Goal: Information Seeking & Learning: Check status

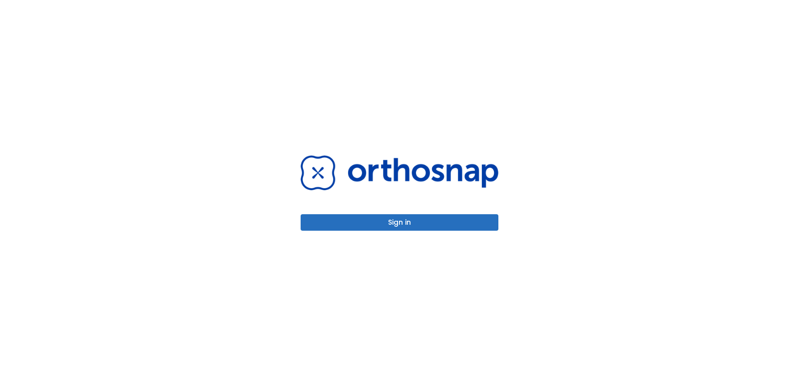
click at [446, 228] on button "Sign in" at bounding box center [400, 222] width 198 height 16
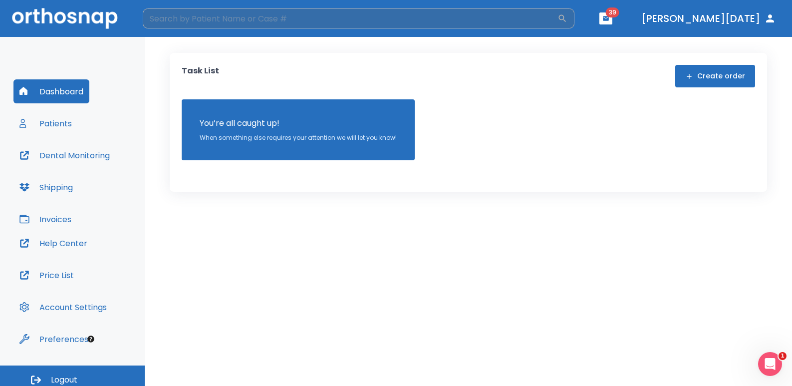
click at [447, 20] on input "search" at bounding box center [350, 18] width 415 height 20
type input "a"
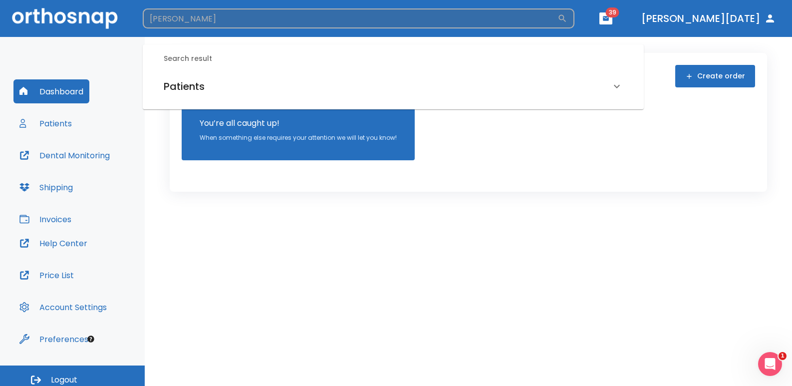
click at [192, 19] on input "karen vissepo" at bounding box center [350, 18] width 415 height 20
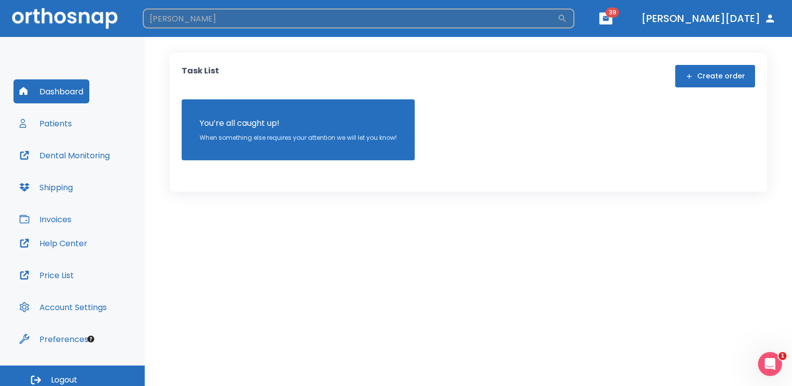
type input "karen visepo"
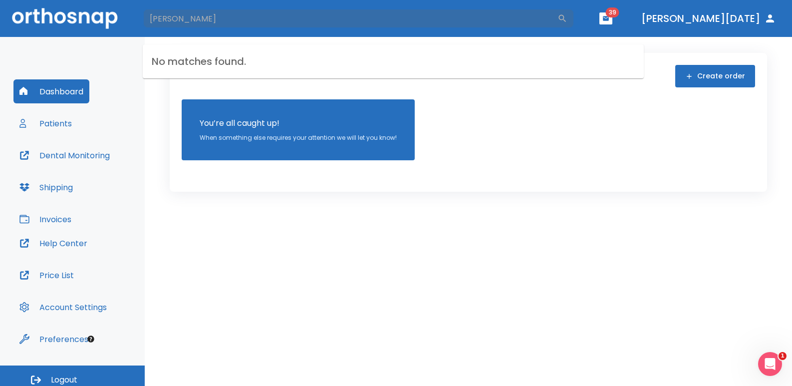
click at [47, 127] on button "Patients" at bounding box center [45, 123] width 64 height 24
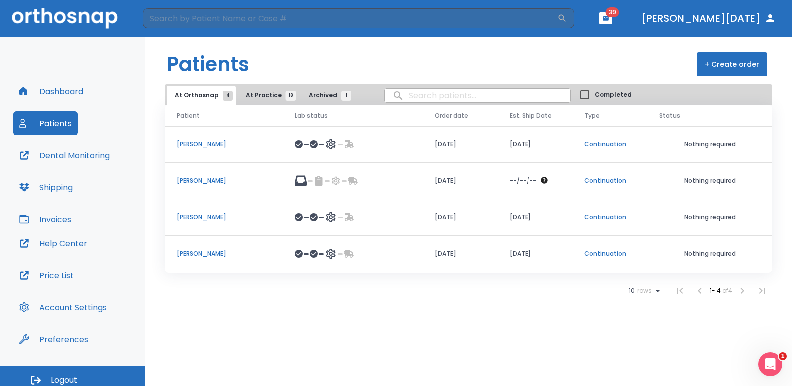
click at [372, 32] on header "​ 39 Dr. Dahan" at bounding box center [396, 18] width 792 height 37
click at [355, 30] on header "​ 39 Dr. Dahan" at bounding box center [396, 18] width 792 height 37
click at [354, 25] on input "search" at bounding box center [350, 18] width 415 height 20
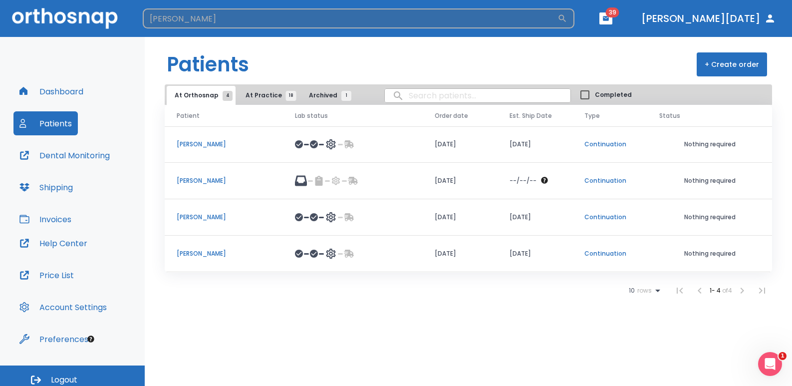
type input "karen"
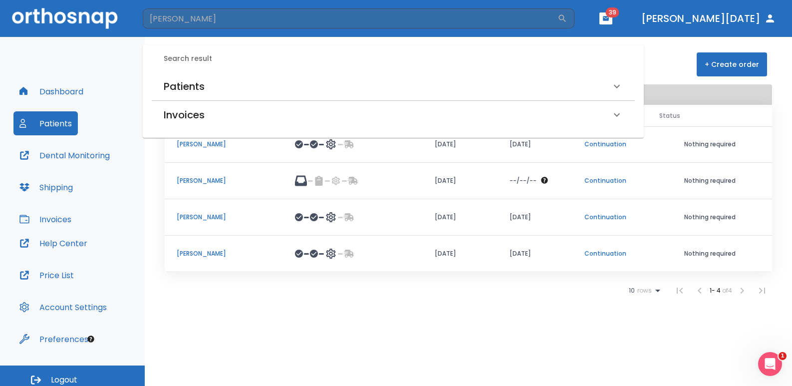
click at [192, 91] on h6 "Patients" at bounding box center [184, 86] width 41 height 16
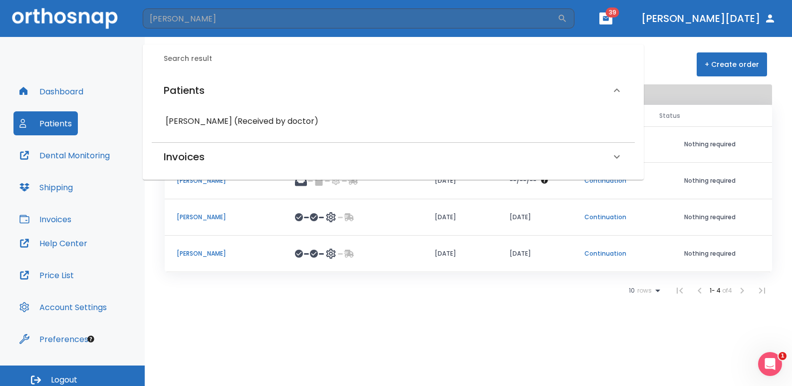
click at [228, 122] on h6 "Karen Vissepo (Received by doctor)" at bounding box center [393, 121] width 455 height 14
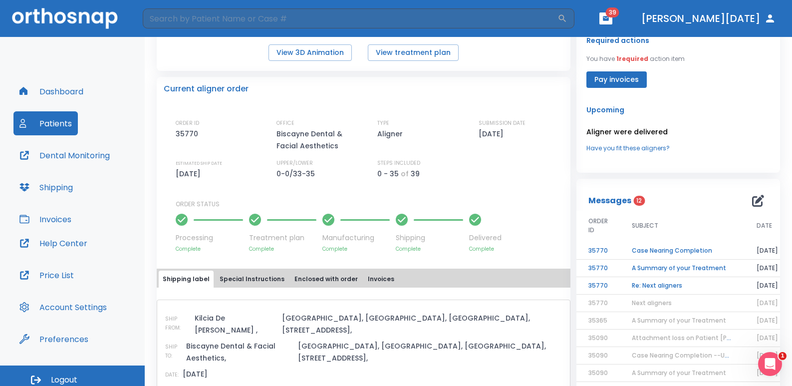
scroll to position [449, 0]
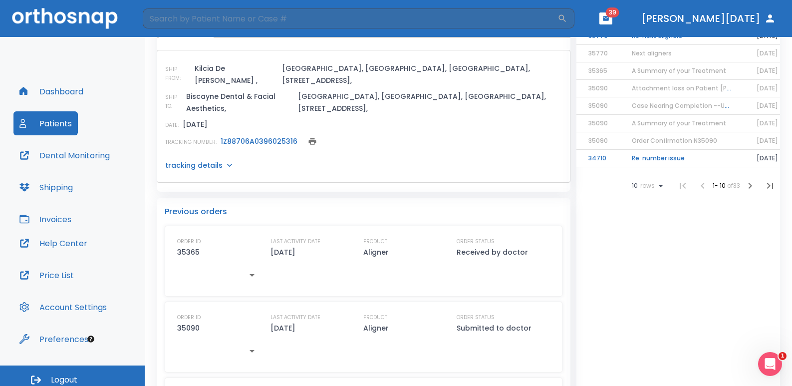
click at [260, 136] on link "1Z88706A0396025316" at bounding box center [259, 141] width 77 height 10
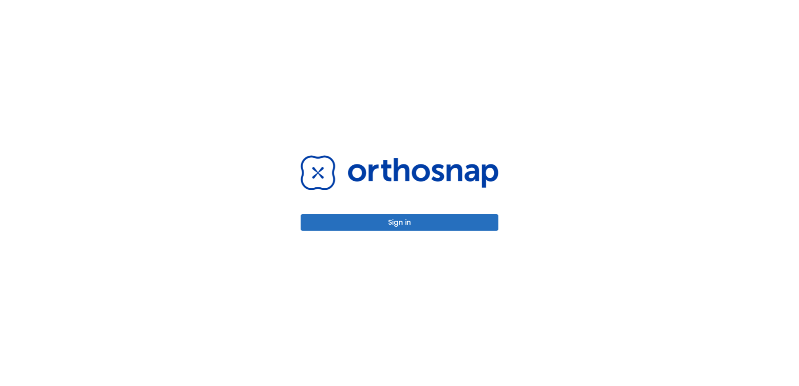
click at [421, 227] on button "Sign in" at bounding box center [400, 222] width 198 height 16
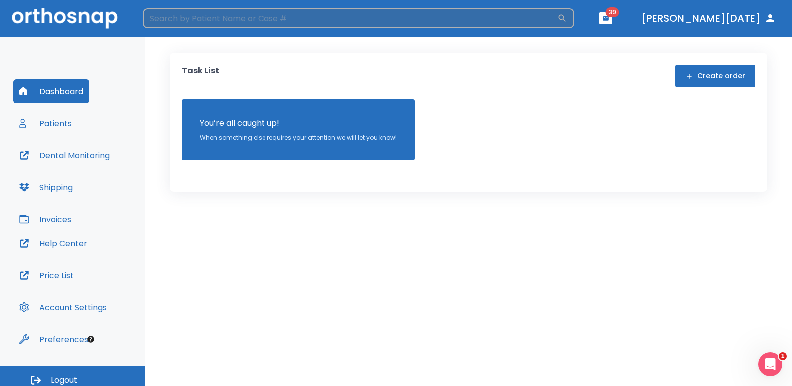
click at [480, 18] on input "search" at bounding box center [350, 18] width 415 height 20
type input "c"
type input "Calin"
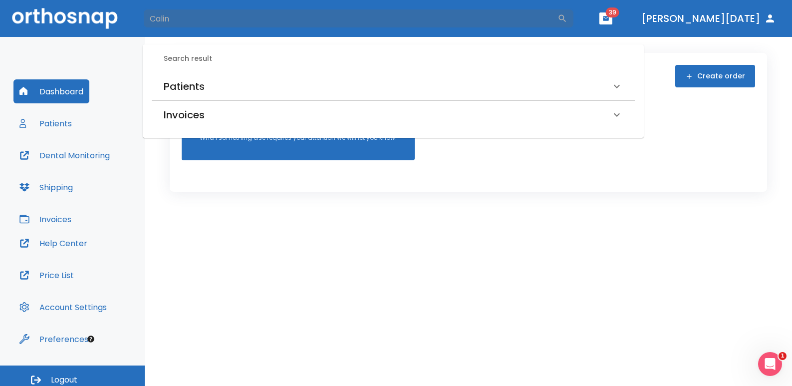
click at [176, 94] on div "Patients" at bounding box center [393, 86] width 483 height 28
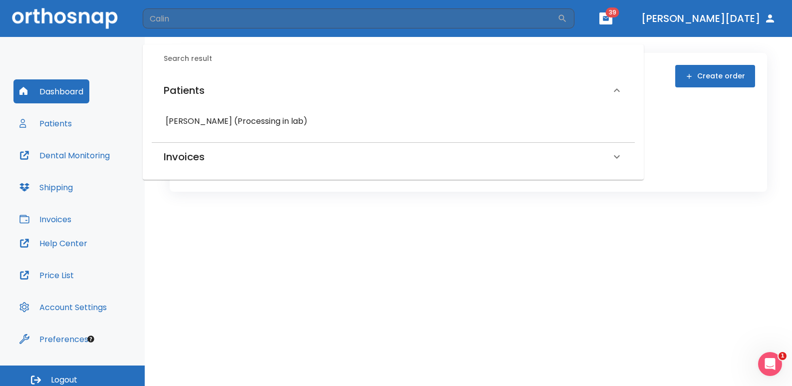
click at [184, 116] on h6 "[PERSON_NAME] (Processing in lab)" at bounding box center [393, 121] width 455 height 14
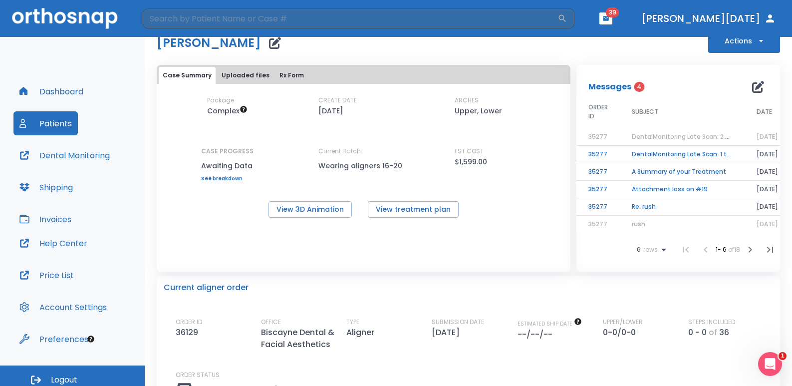
scroll to position [50, 0]
